Goal: Task Accomplishment & Management: Manage account settings

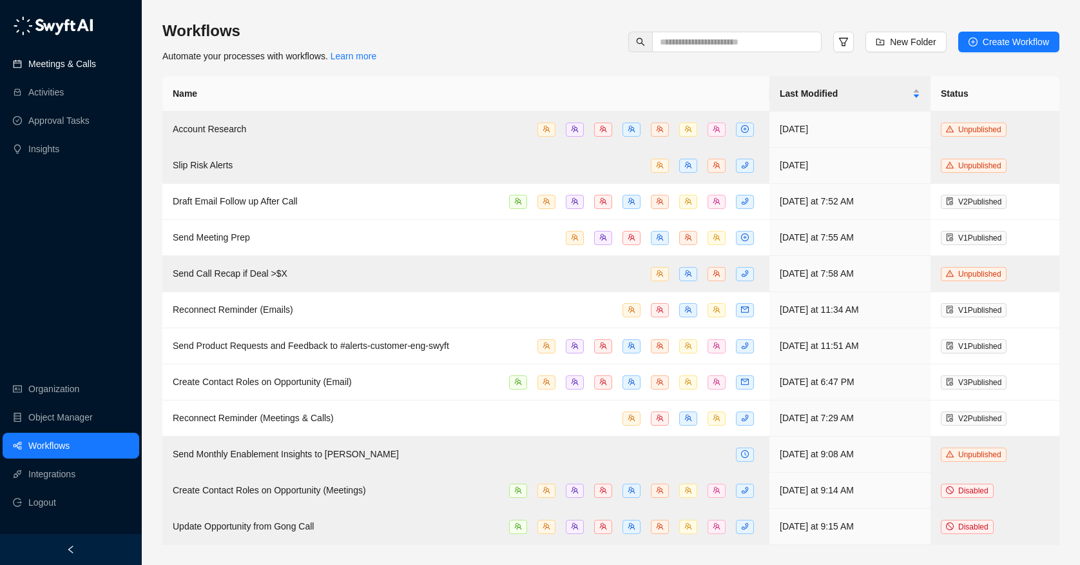
click at [79, 60] on link "Meetings & Calls" at bounding box center [62, 64] width 68 height 26
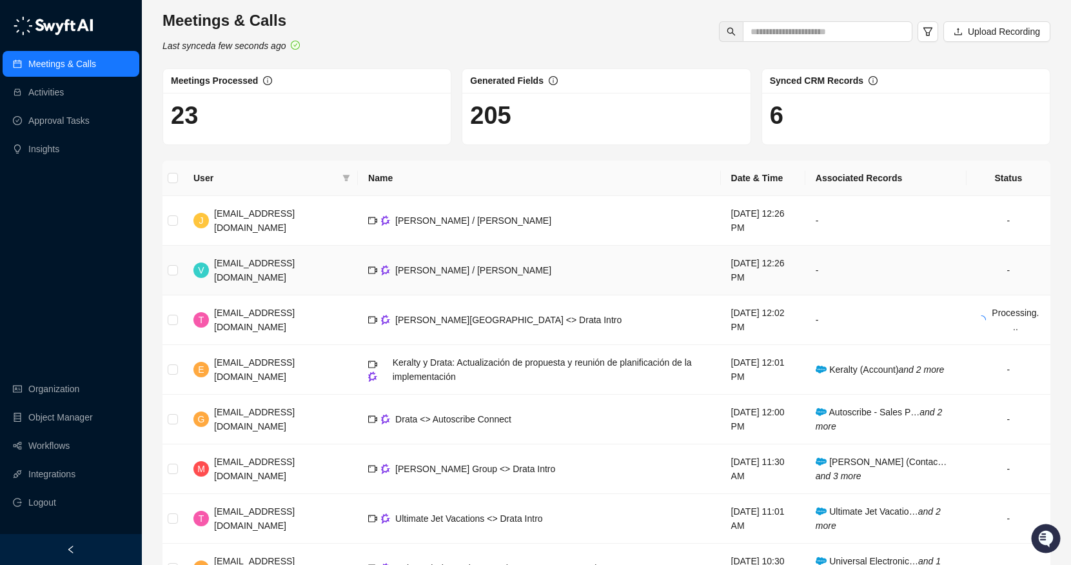
click at [196, 281] on td "V vinniesafin@drata.com" at bounding box center [270, 271] width 175 height 50
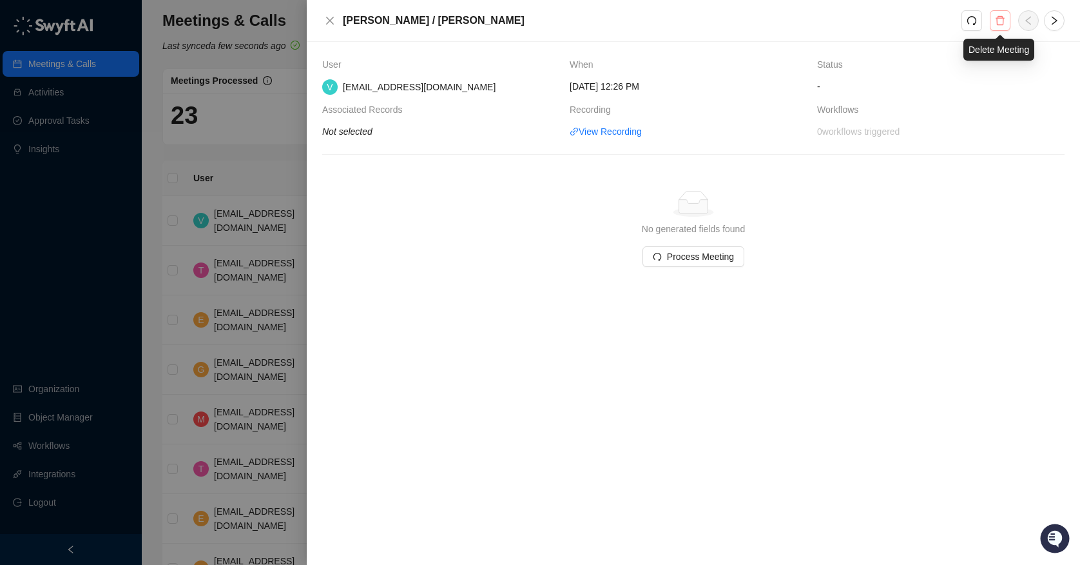
click at [991, 21] on button "button" at bounding box center [1000, 20] width 21 height 21
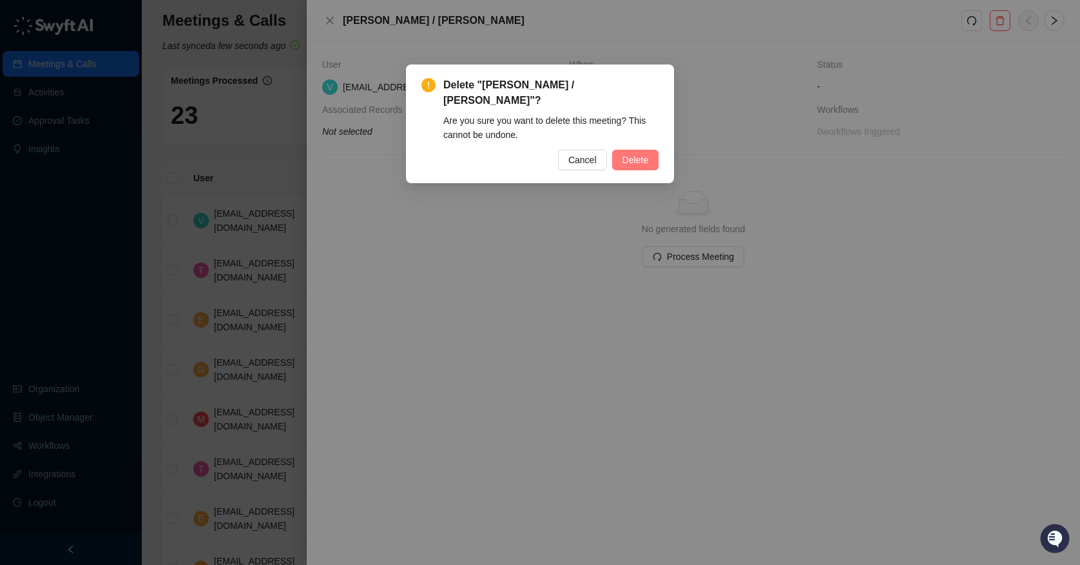
click at [630, 153] on span "Delete" at bounding box center [636, 160] width 26 height 14
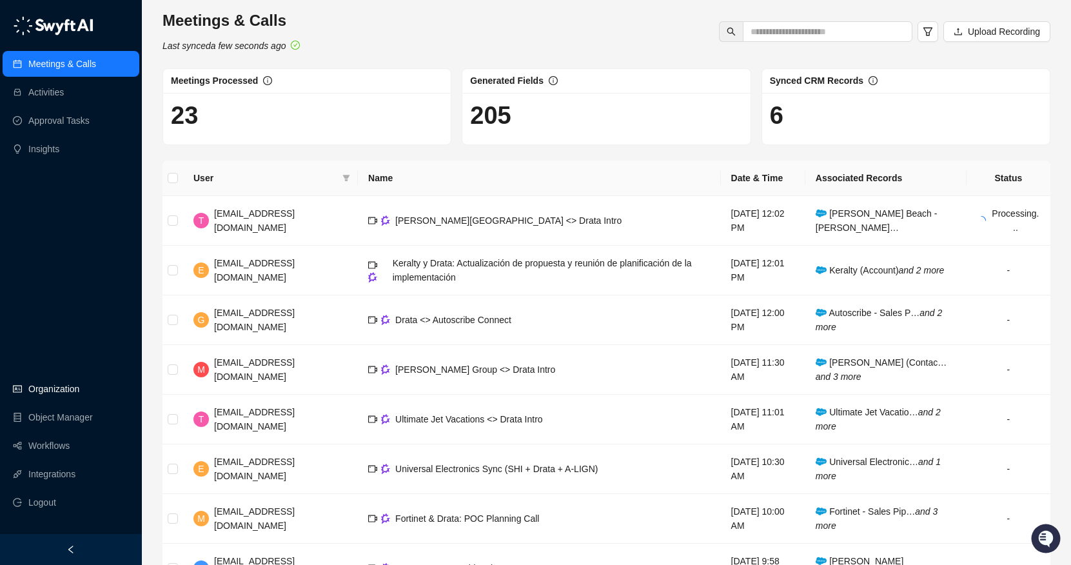
click at [54, 388] on link "Organization" at bounding box center [53, 389] width 51 height 26
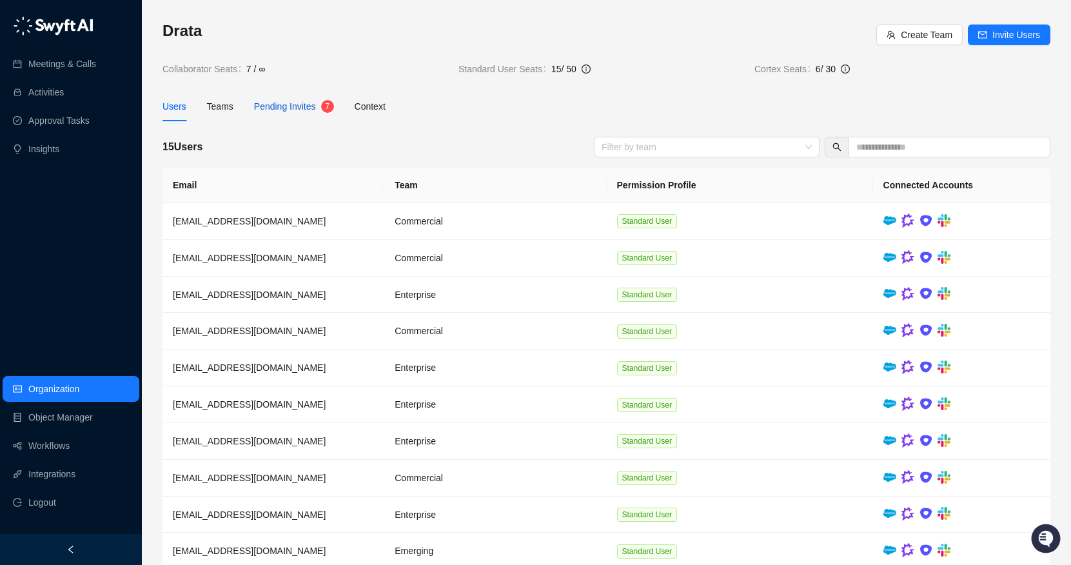
click at [296, 101] on span "Pending Invites" at bounding box center [285, 106] width 62 height 10
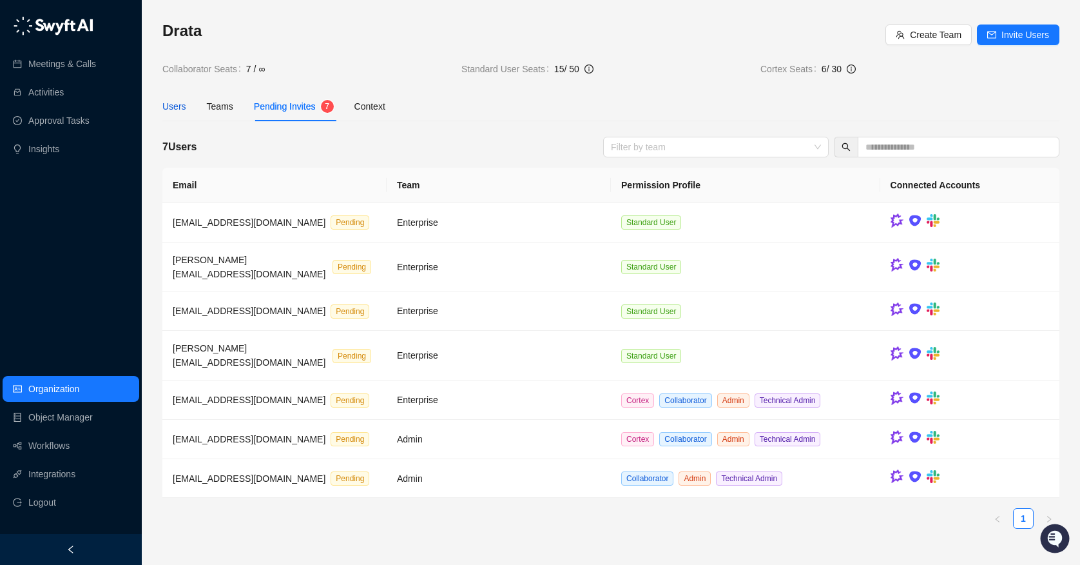
click at [168, 111] on div "Users" at bounding box center [174, 106] width 24 height 14
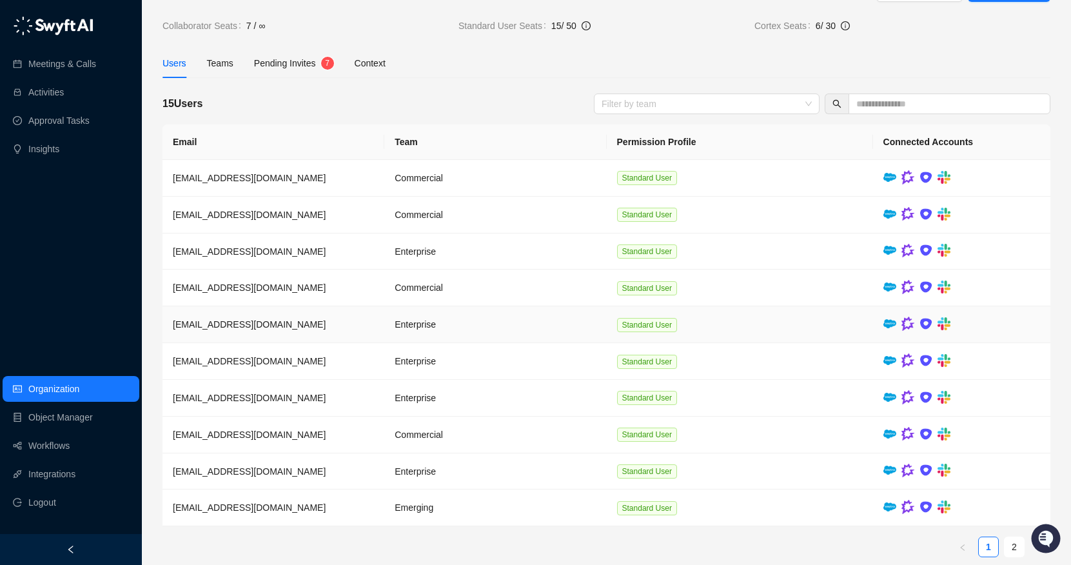
scroll to position [56, 0]
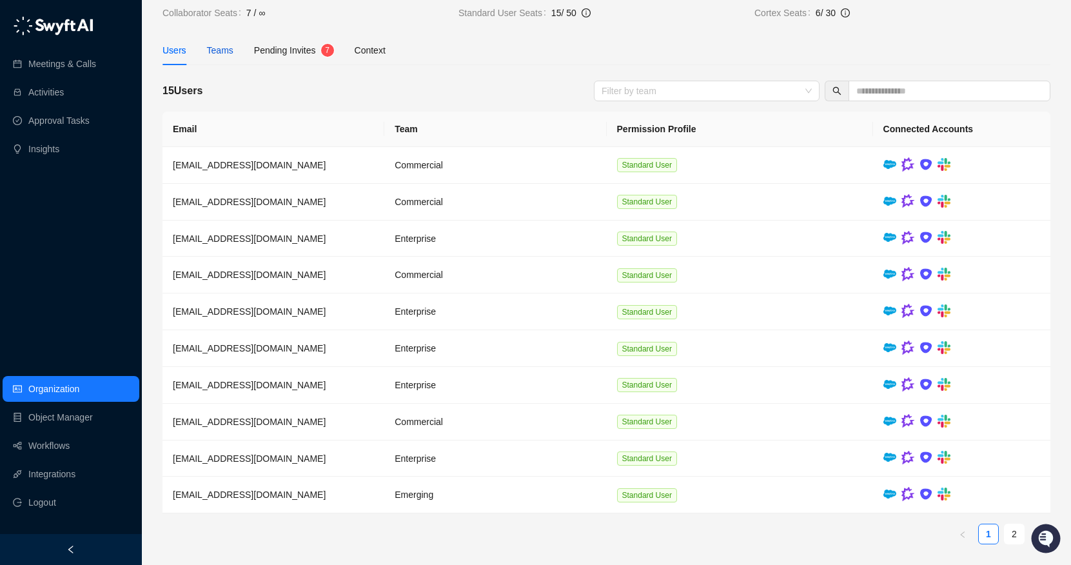
click at [218, 50] on div "Teams" at bounding box center [220, 50] width 26 height 14
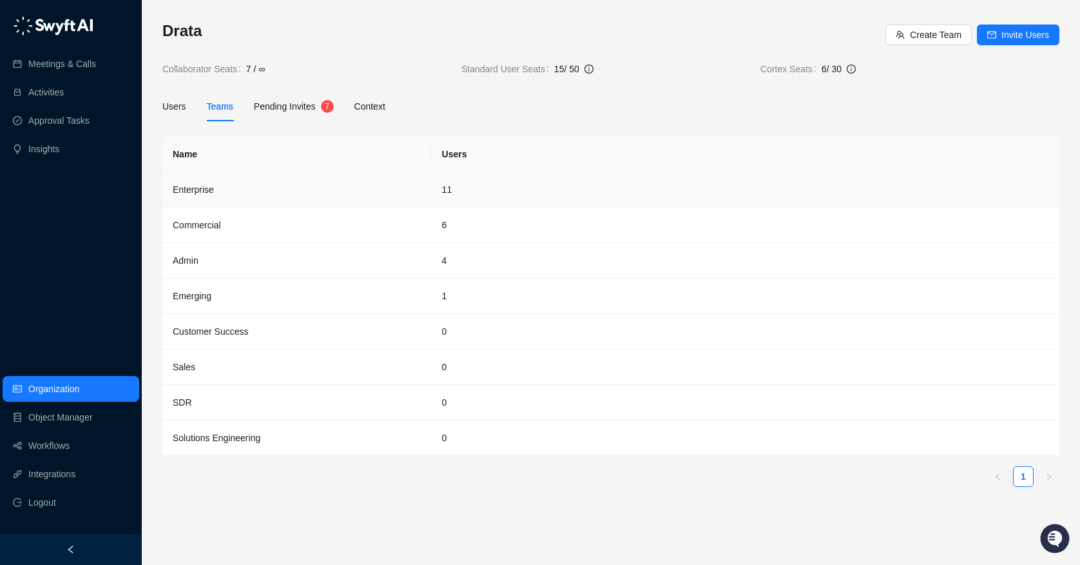
click at [206, 195] on td "Enterprise" at bounding box center [296, 189] width 269 height 35
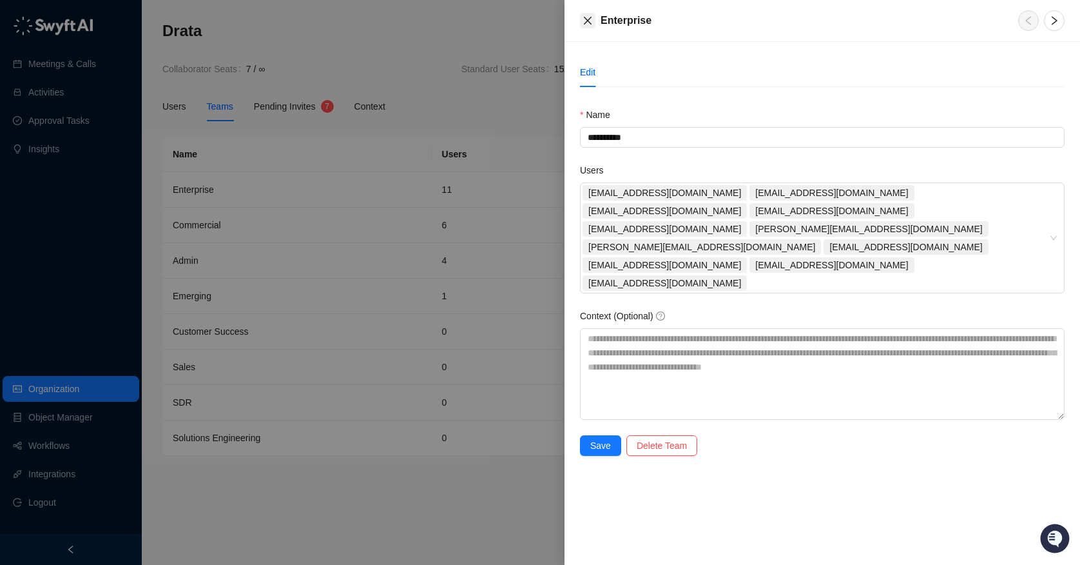
click at [590, 19] on icon "close" at bounding box center [588, 20] width 10 height 10
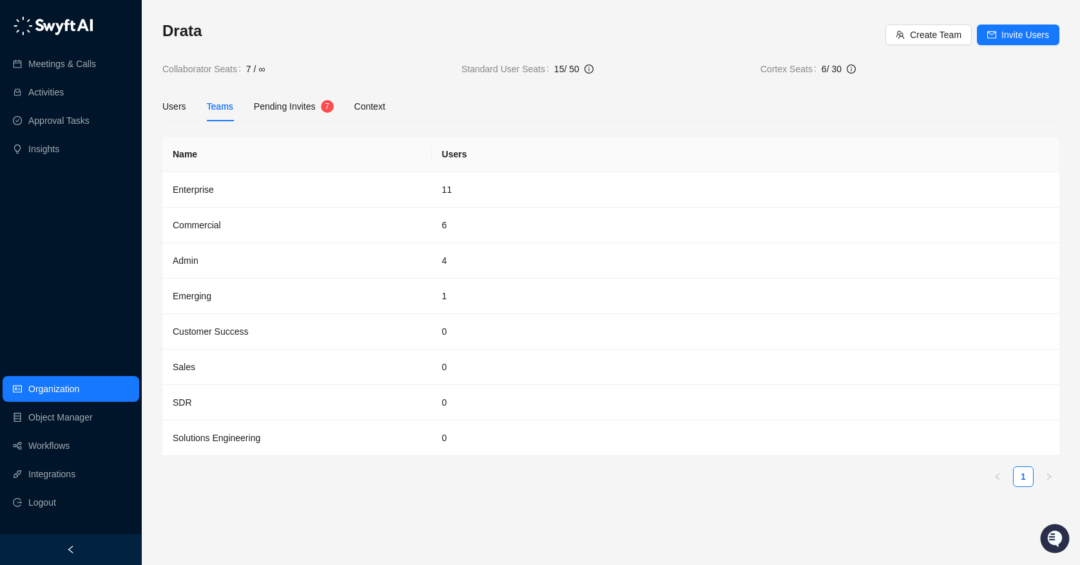
click at [36, 245] on div "Meetings & Calls Activities Approval Tasks Insights Organization Object Manager…" at bounding box center [71, 267] width 142 height 534
click at [257, 103] on span "Pending Invites" at bounding box center [285, 106] width 62 height 10
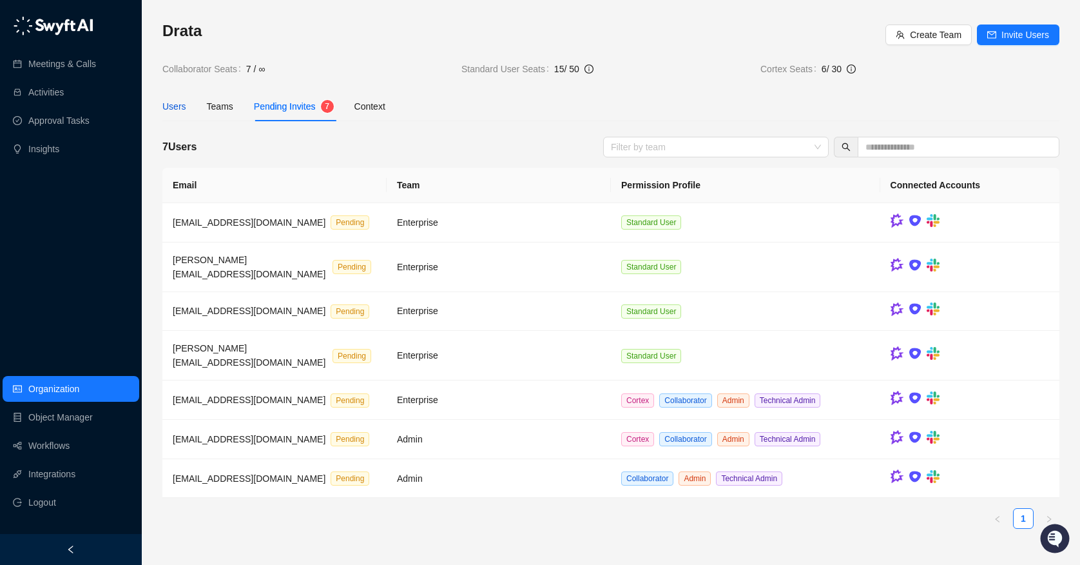
click at [180, 104] on div "Users" at bounding box center [174, 106] width 24 height 14
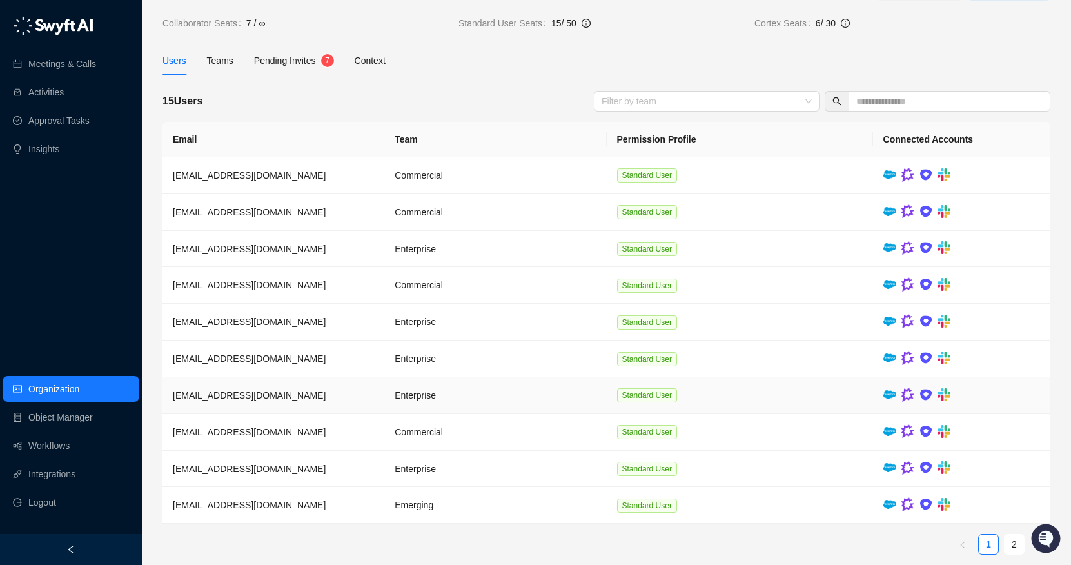
scroll to position [56, 0]
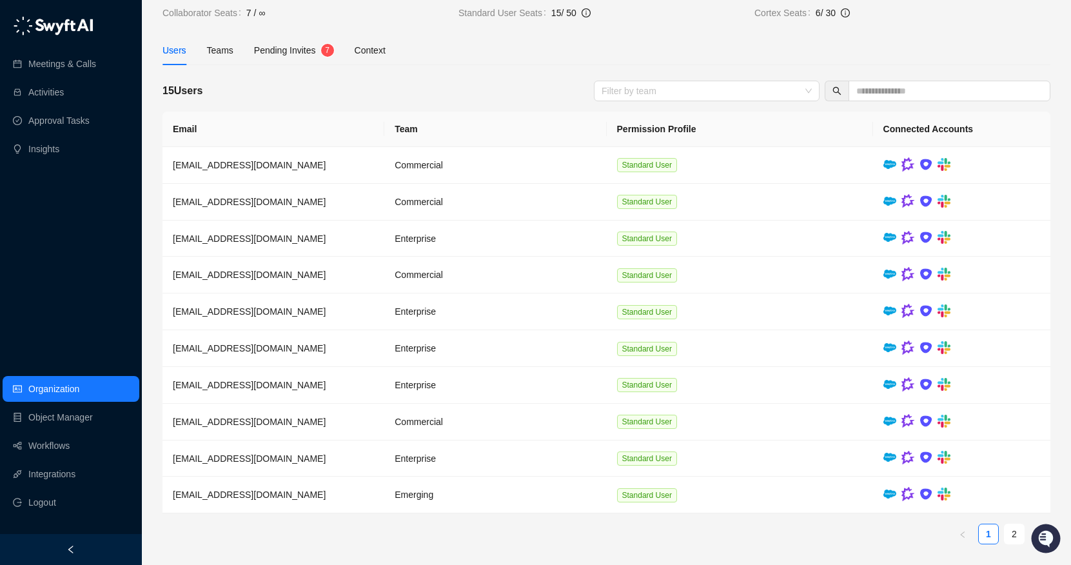
click at [1015, 530] on link "2" at bounding box center [1013, 533] width 19 height 19
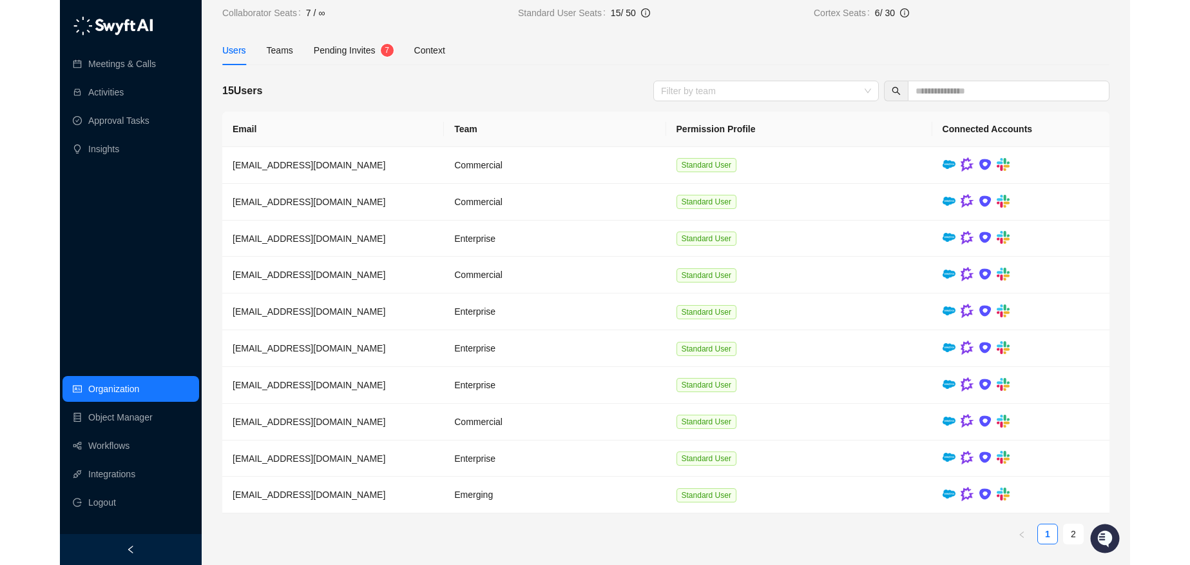
scroll to position [0, 0]
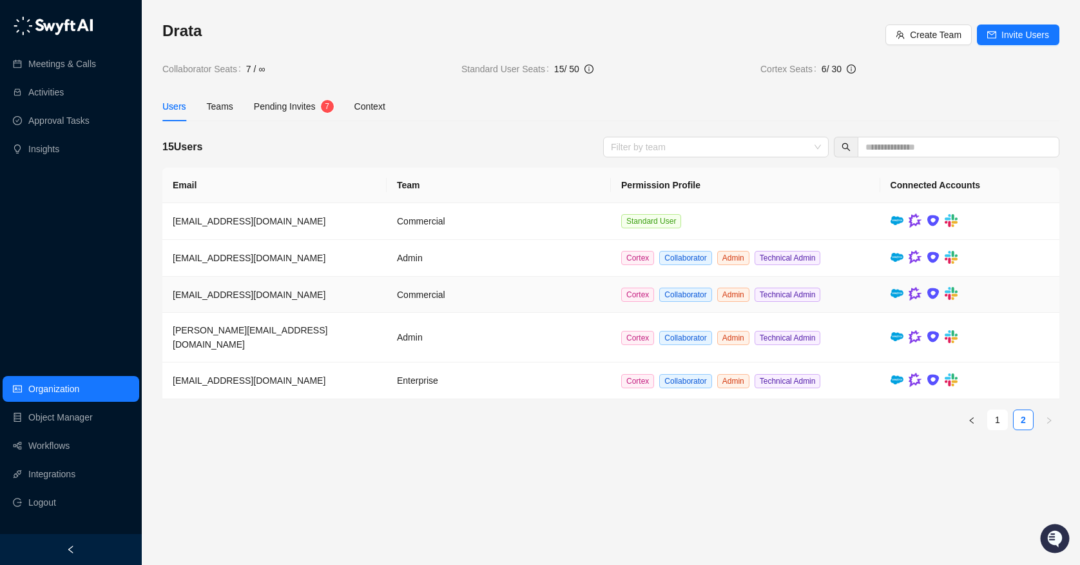
click at [590, 286] on td "Commercial" at bounding box center [499, 295] width 224 height 37
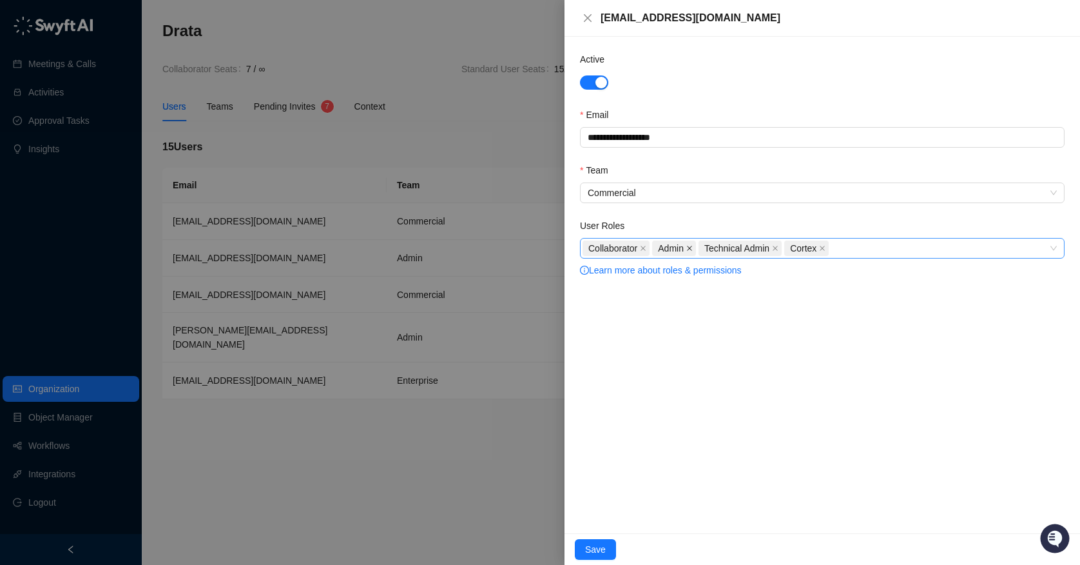
click at [690, 249] on icon "close" at bounding box center [689, 248] width 6 height 6
click at [594, 547] on span "Save" at bounding box center [595, 549] width 21 height 14
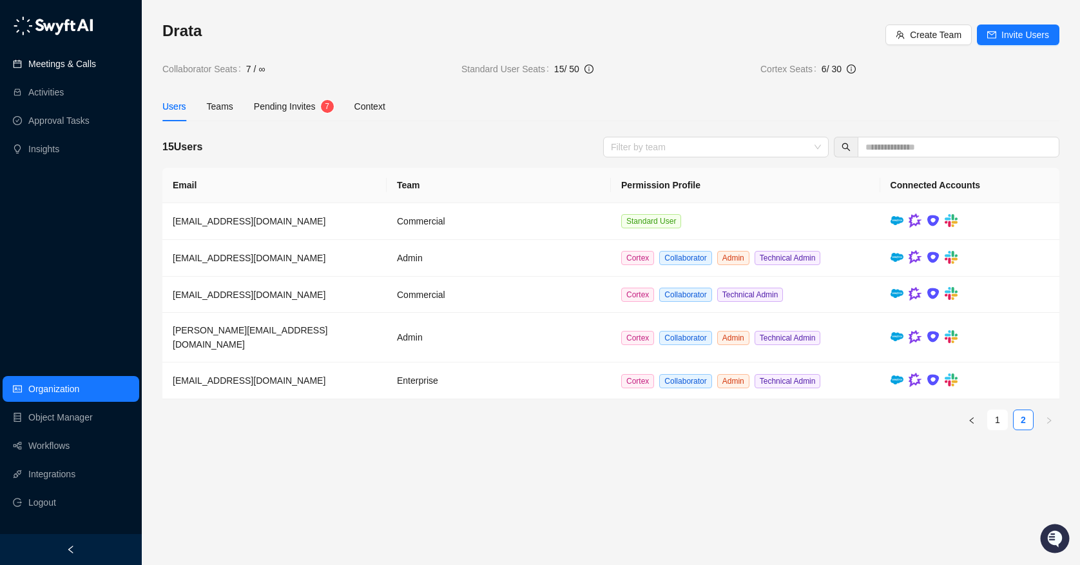
click at [72, 73] on link "Meetings & Calls" at bounding box center [62, 64] width 68 height 26
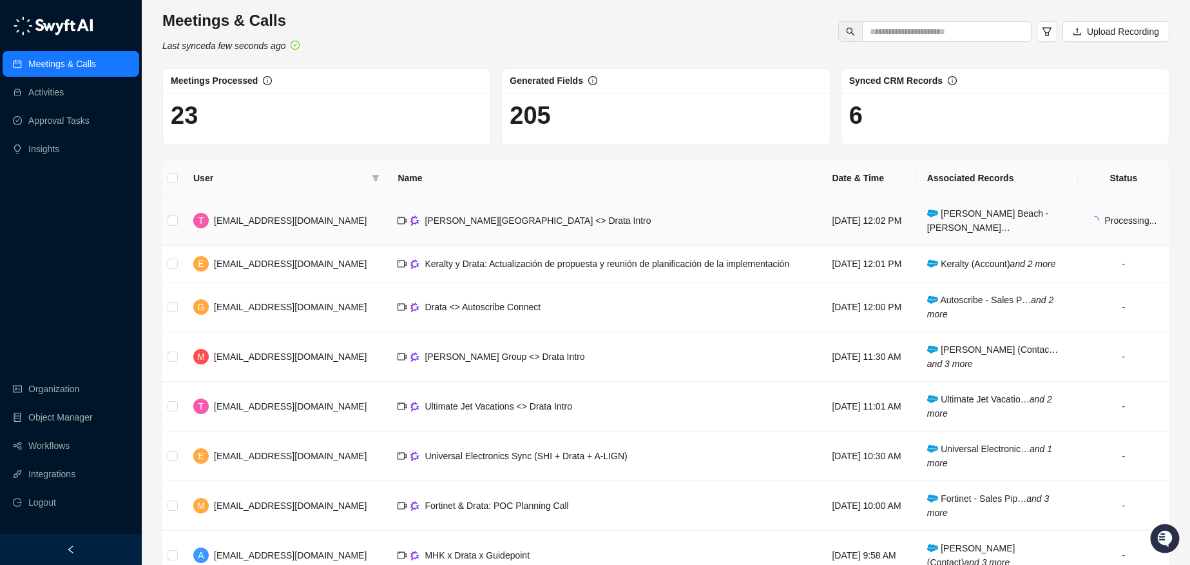
click at [609, 206] on td "Hamilton Beach <> Drata Intro" at bounding box center [604, 221] width 434 height 50
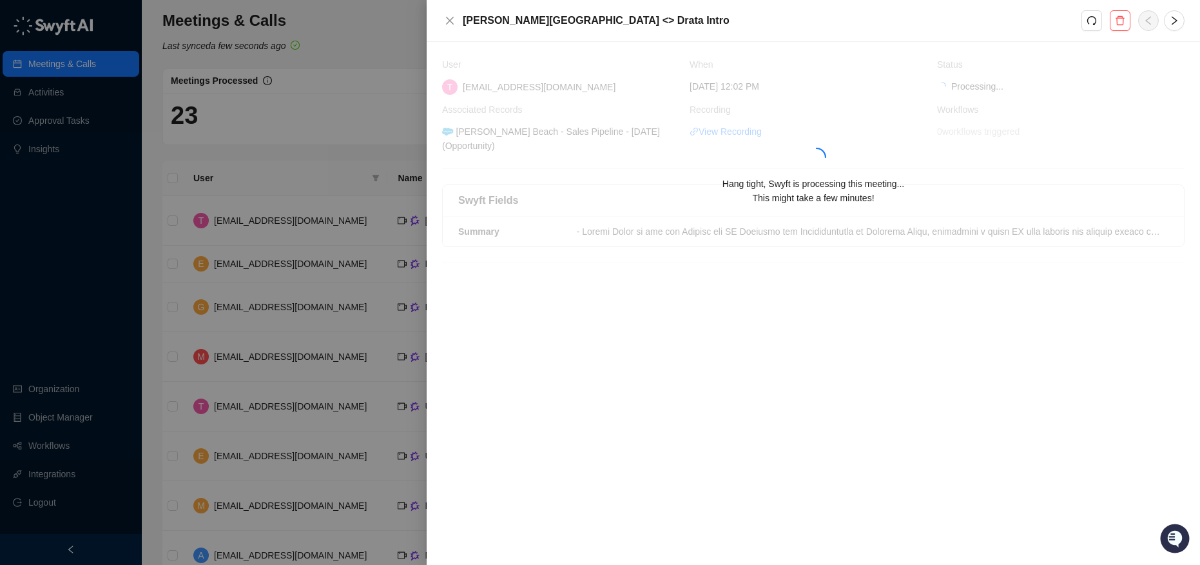
click at [383, 207] on div at bounding box center [600, 282] width 1200 height 565
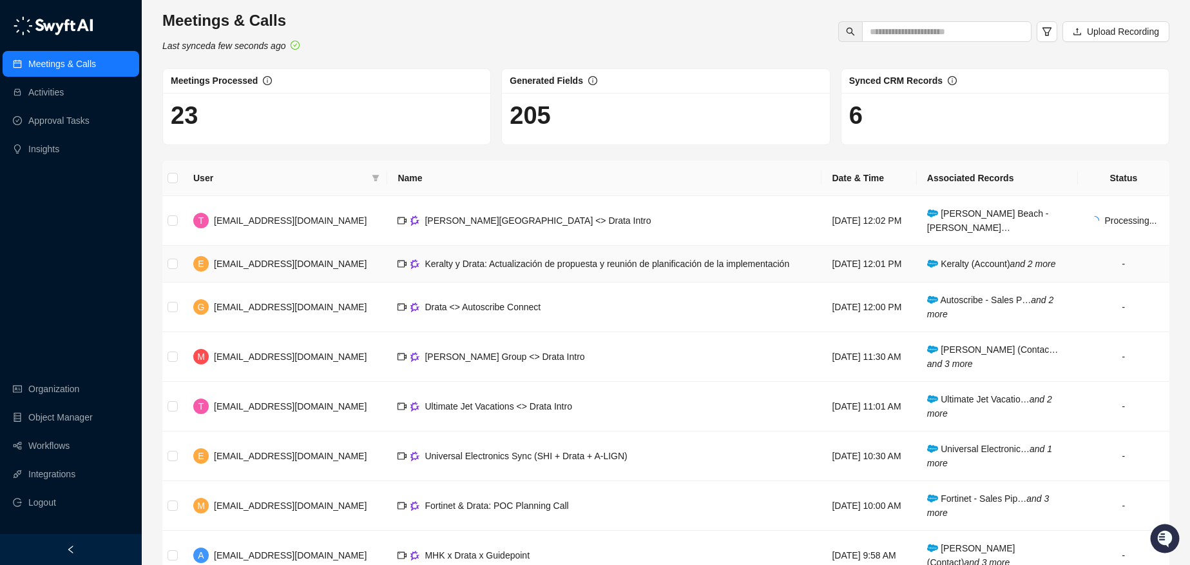
click at [480, 263] on td "Keralty y Drata: Actualización de propuesta y reunión de planificación de la im…" at bounding box center [604, 264] width 434 height 37
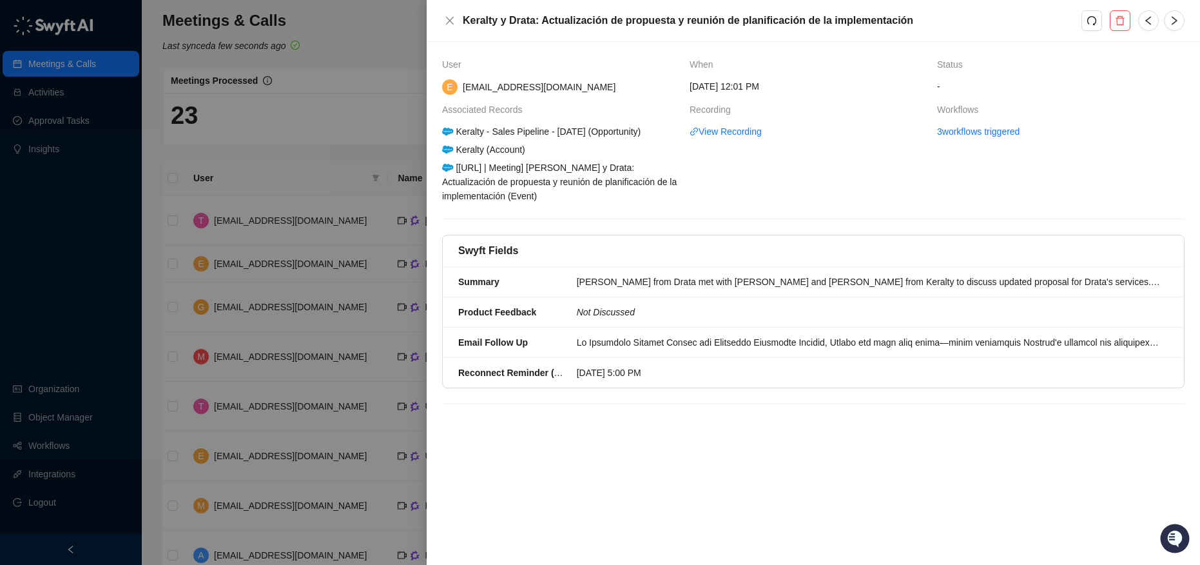
click at [227, 261] on div at bounding box center [600, 282] width 1200 height 565
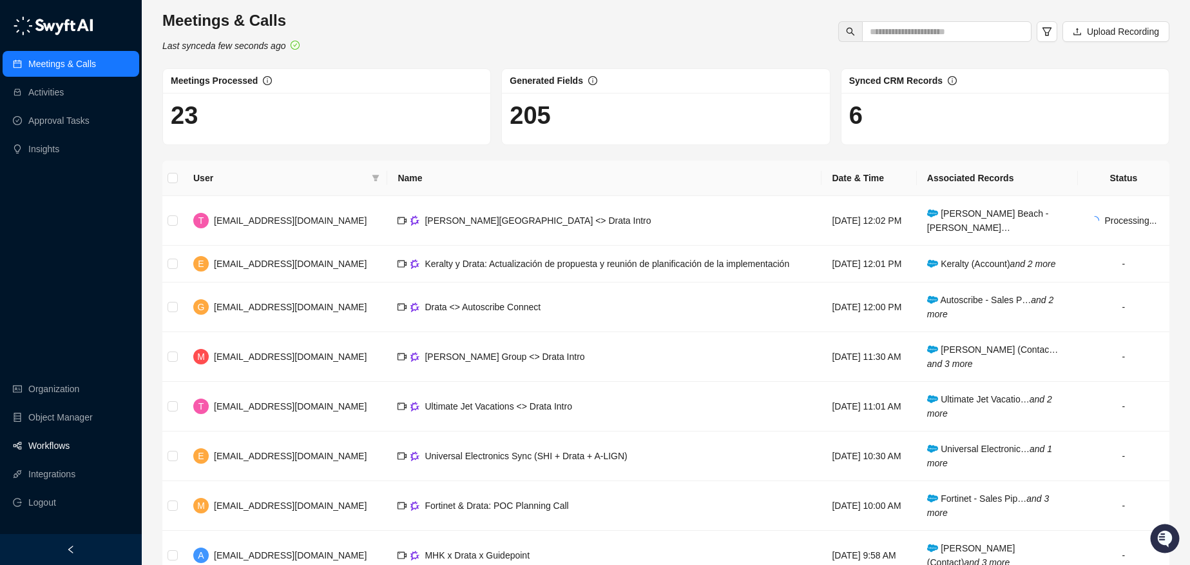
click at [66, 436] on link "Workflows" at bounding box center [48, 445] width 41 height 26
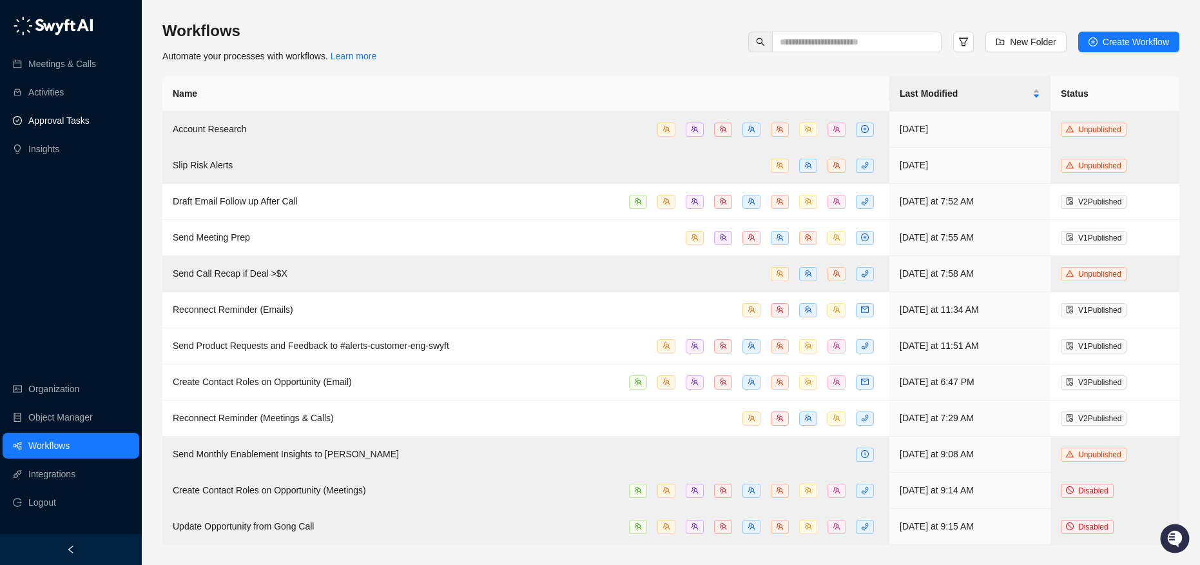
click at [59, 118] on link "Approval Tasks" at bounding box center [58, 121] width 61 height 26
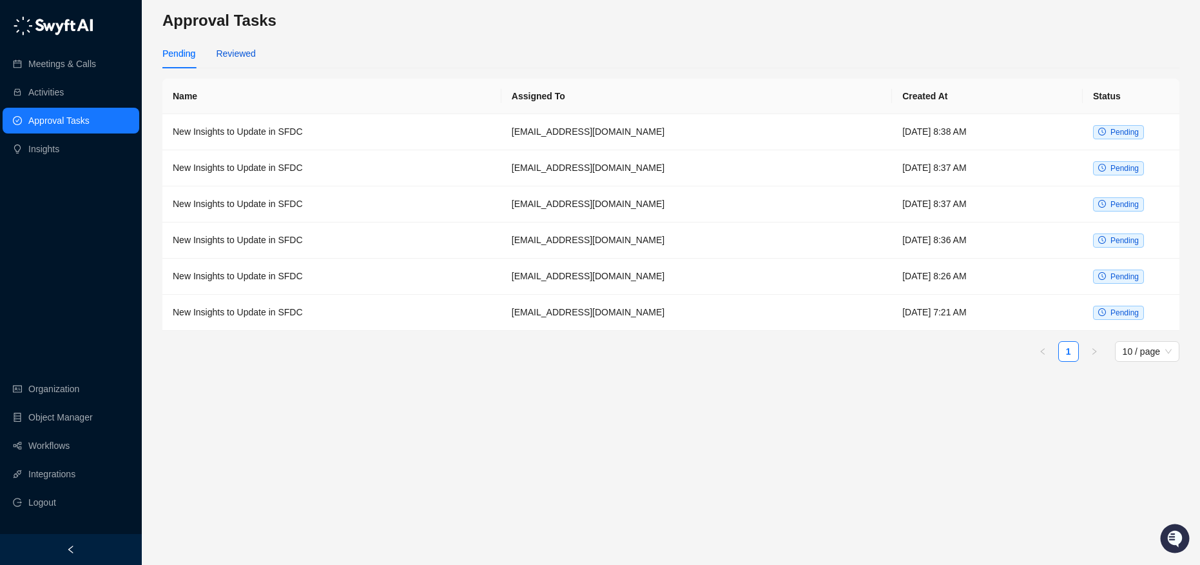
click at [241, 52] on div "Reviewed" at bounding box center [235, 53] width 39 height 14
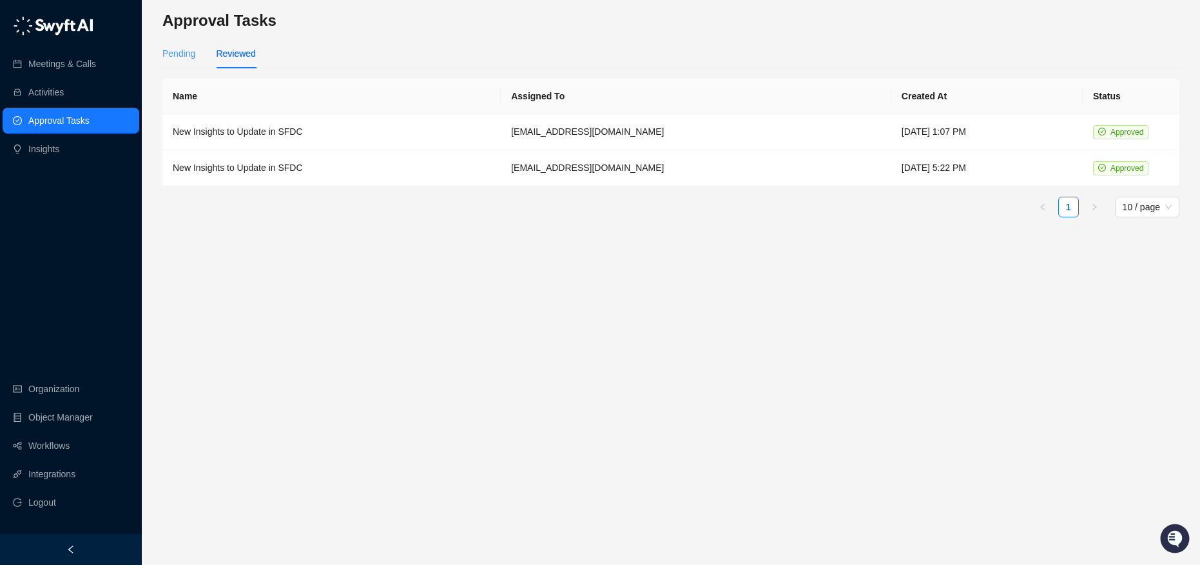
click at [186, 45] on div "Pending" at bounding box center [178, 54] width 33 height 30
